Goal: Find specific page/section

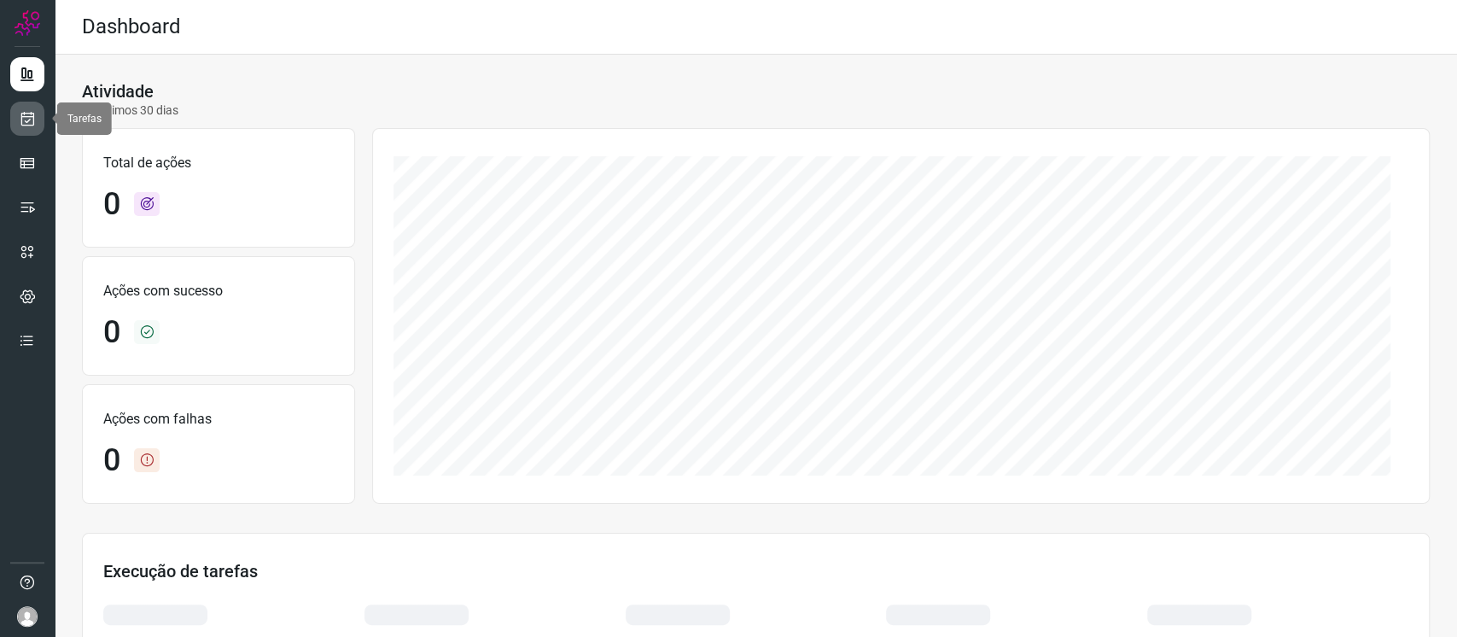
click at [17, 113] on link at bounding box center [27, 119] width 34 height 34
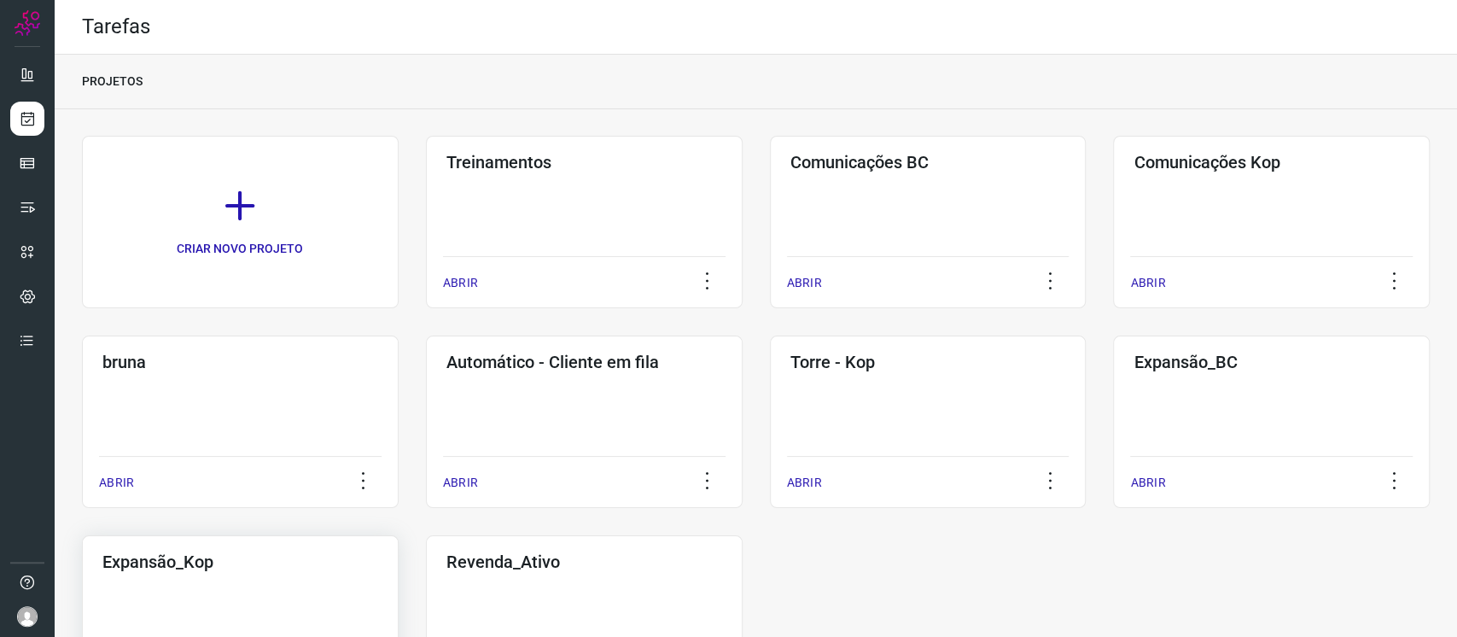
click at [426, 576] on div "Expansão_Kop ABRIR" at bounding box center [584, 621] width 317 height 172
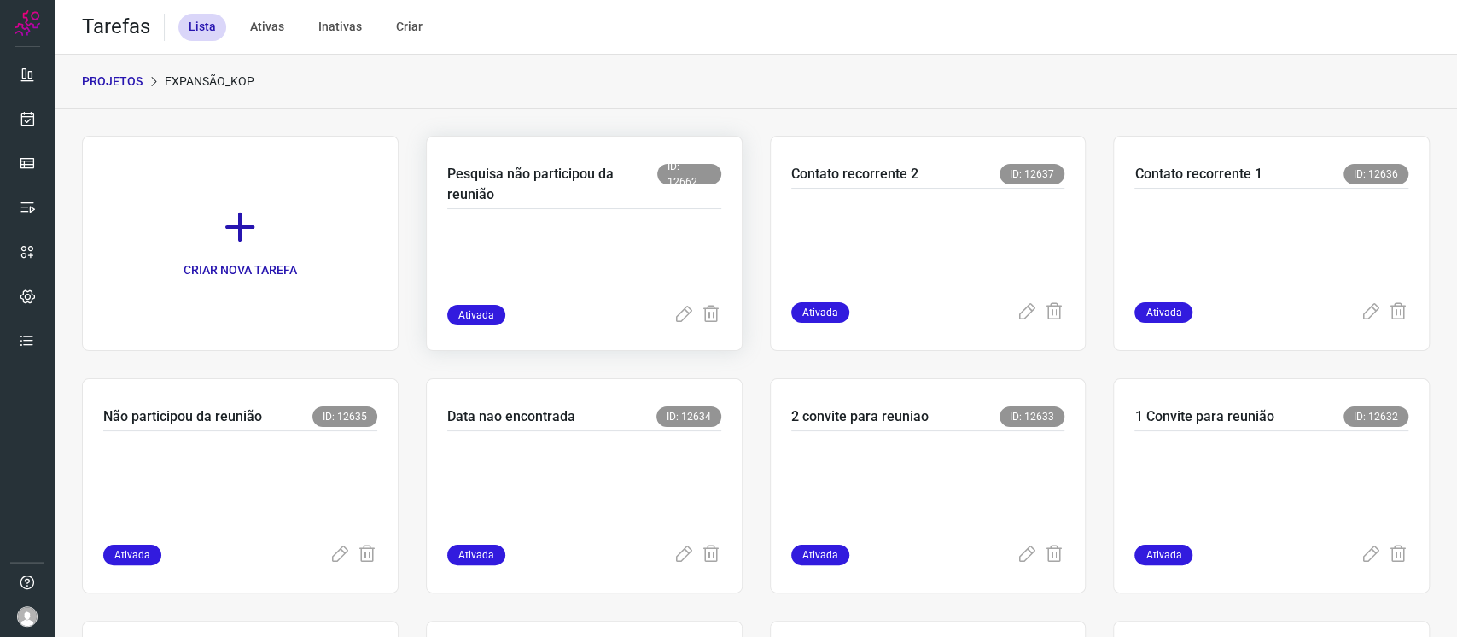
click at [594, 211] on div at bounding box center [584, 257] width 274 height 96
